Goal: Task Accomplishment & Management: Complete application form

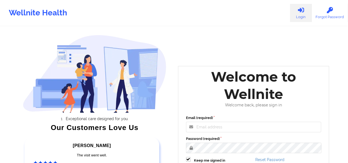
scroll to position [48, 0]
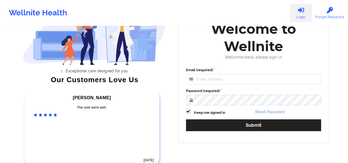
click at [255, 86] on div "Email (required) Password (required) Keep me signed in Reset Password Submit" at bounding box center [253, 101] width 143 height 75
click at [251, 81] on input "Email (required)" at bounding box center [253, 79] width 135 height 10
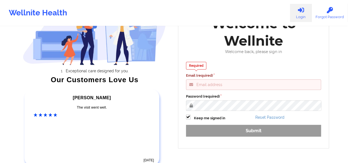
type input "[PERSON_NAME][EMAIL_ADDRESS][DOMAIN_NAME]"
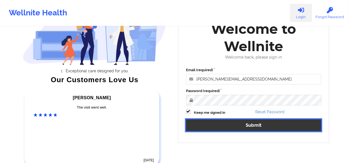
click at [235, 126] on button "Submit" at bounding box center [253, 125] width 135 height 12
